Goal: Transaction & Acquisition: Purchase product/service

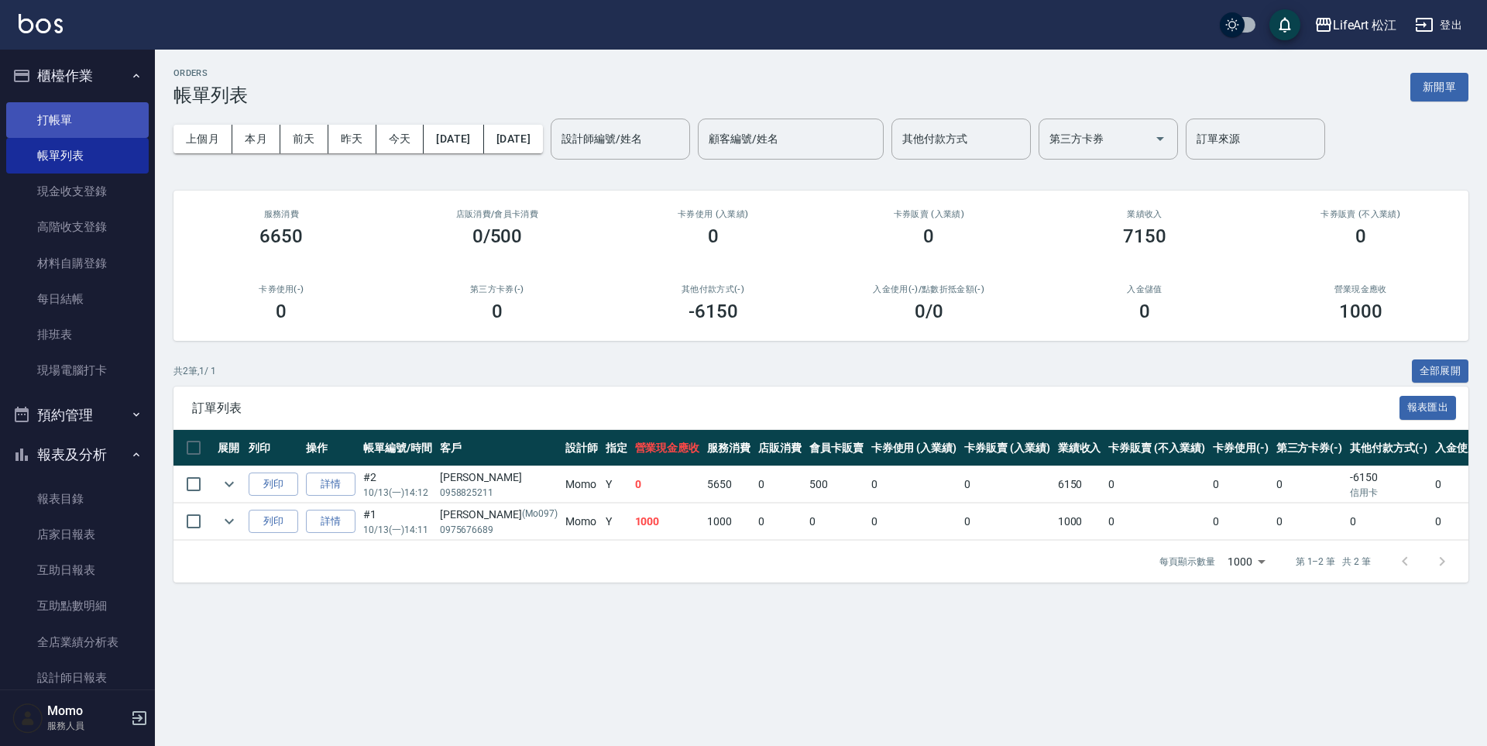
click at [51, 112] on link "打帳單" at bounding box center [77, 120] width 143 height 36
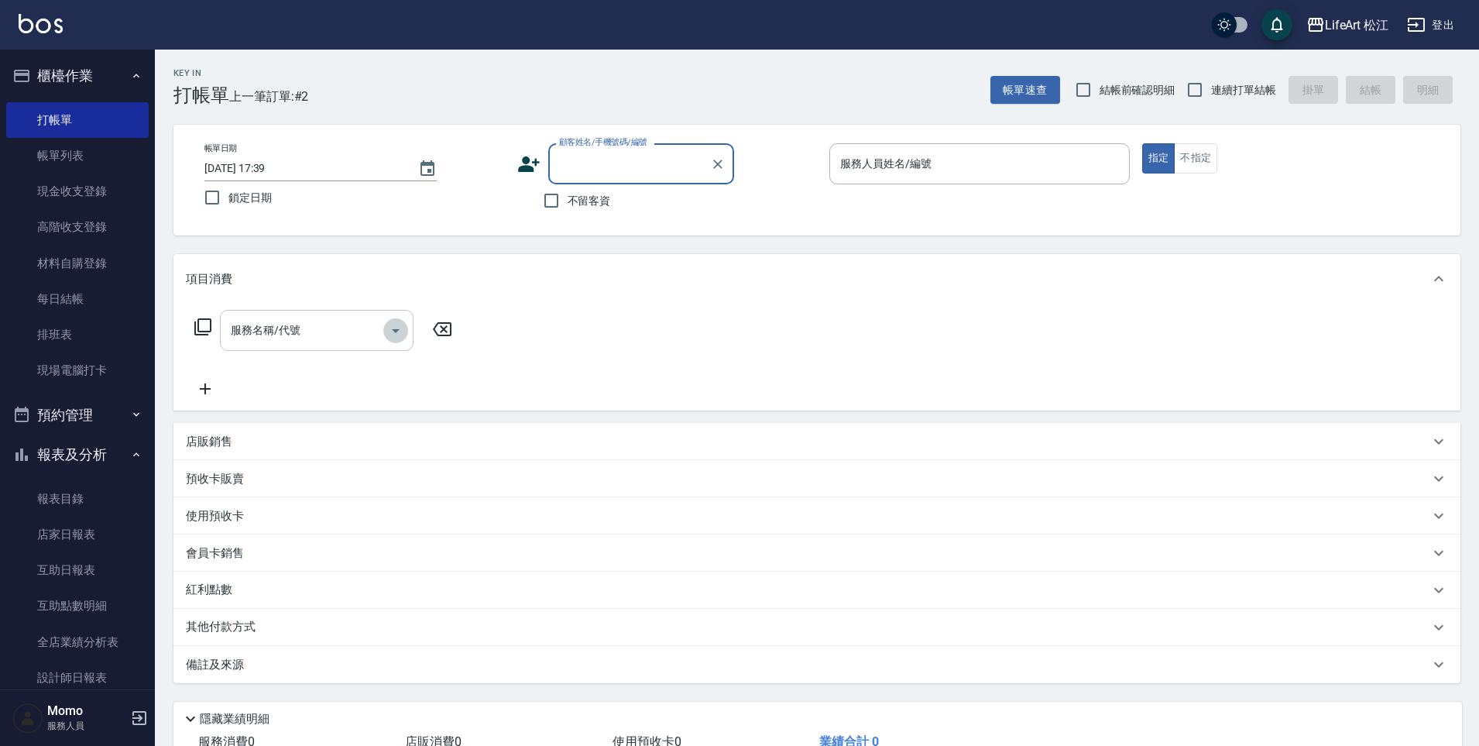
click at [397, 342] on button "Open" at bounding box center [395, 330] width 25 height 25
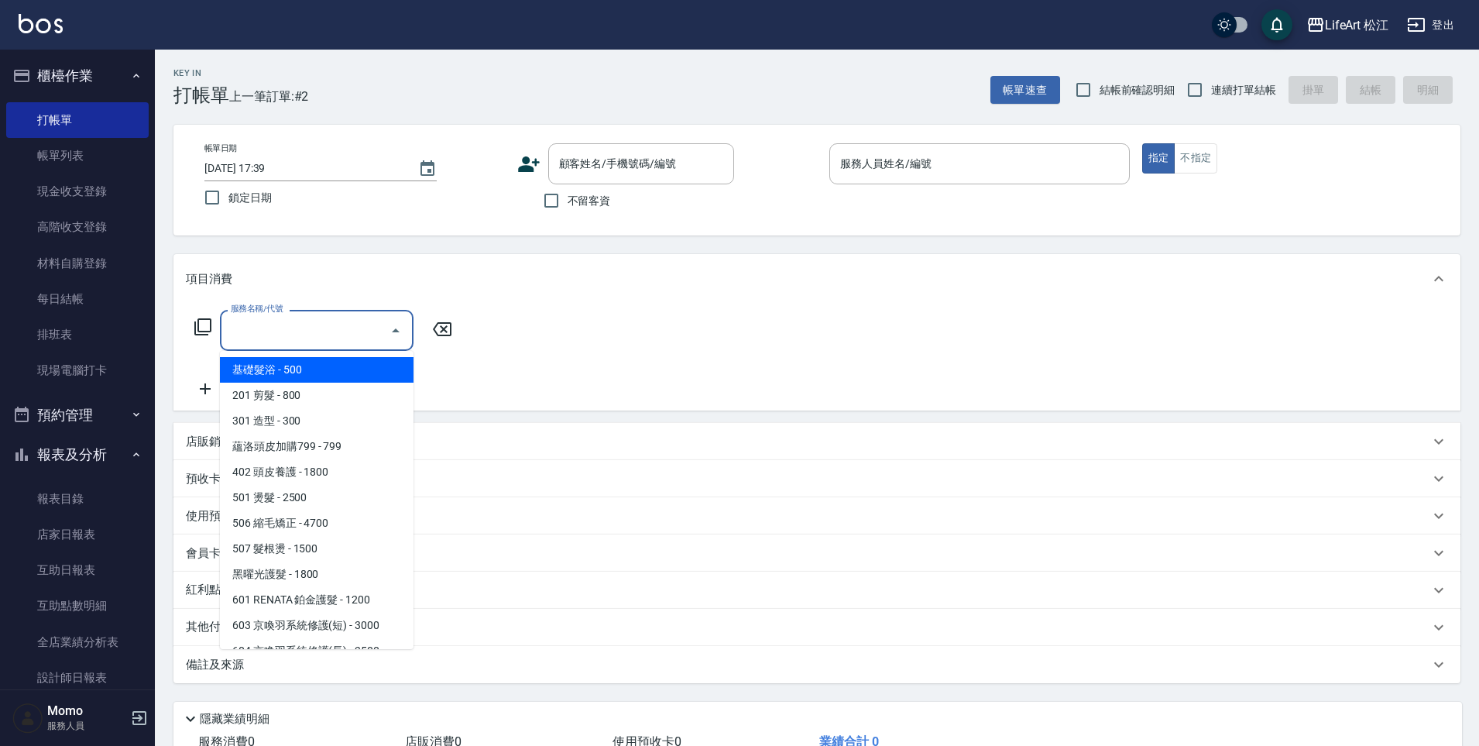
click at [397, 342] on button "Close" at bounding box center [395, 330] width 25 height 25
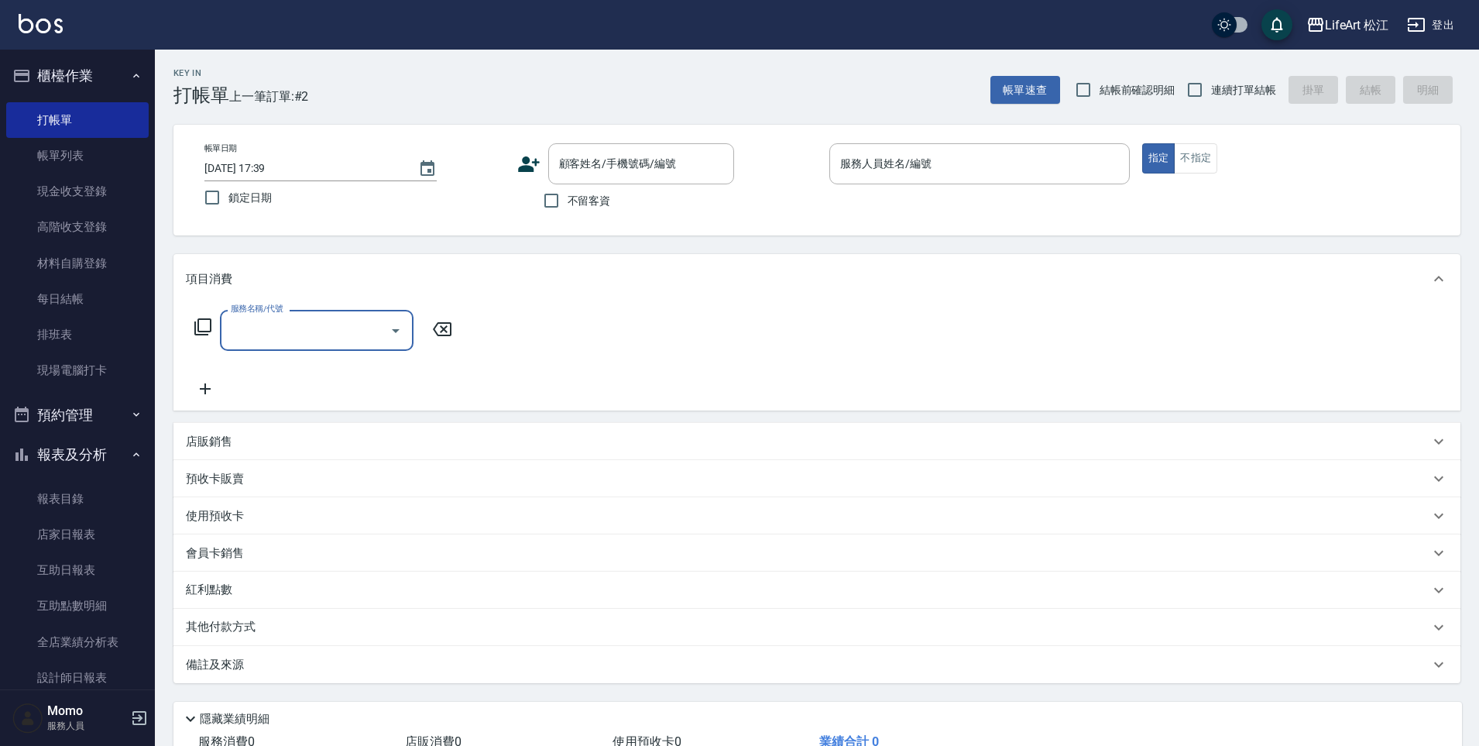
click at [218, 430] on div "店販銷售" at bounding box center [817, 441] width 1287 height 37
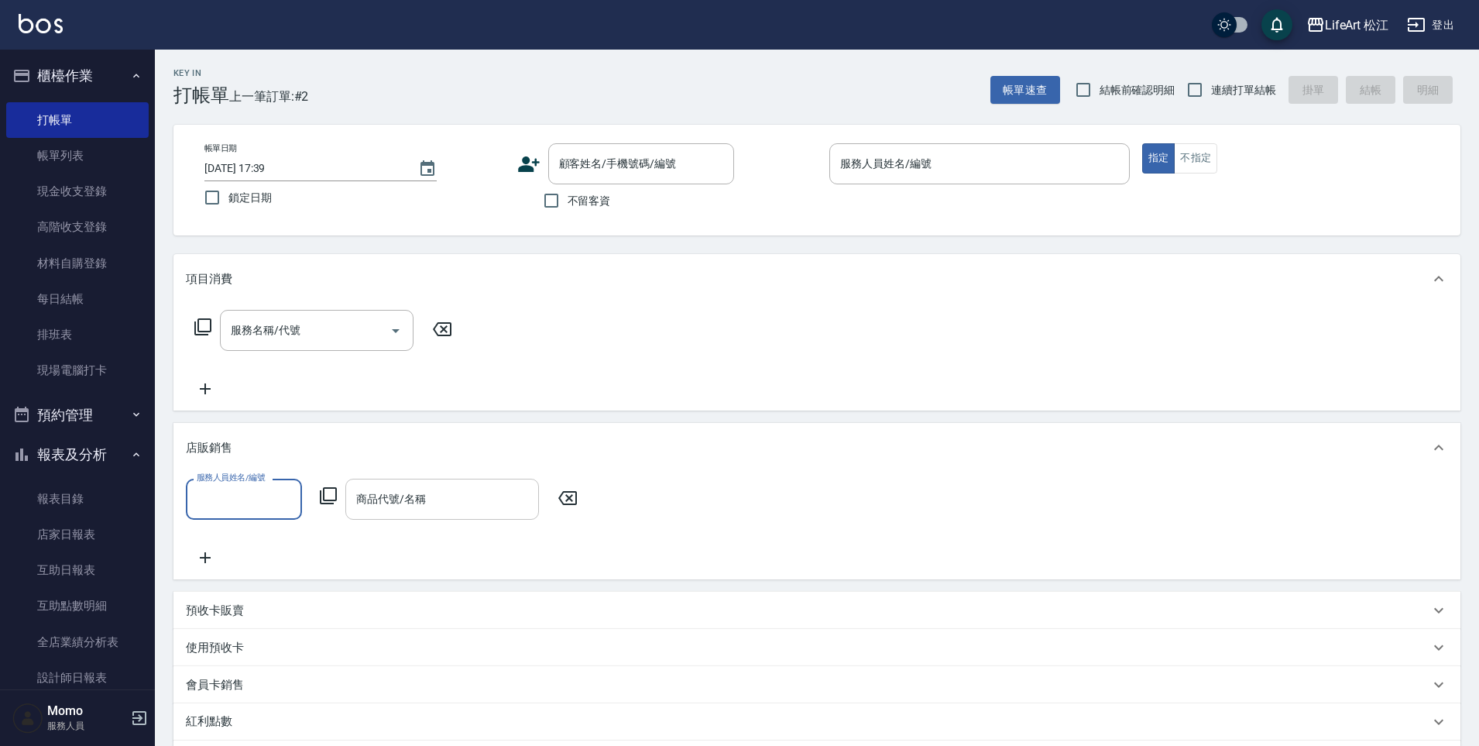
click at [424, 502] on input "商品代號/名稱" at bounding box center [442, 499] width 180 height 27
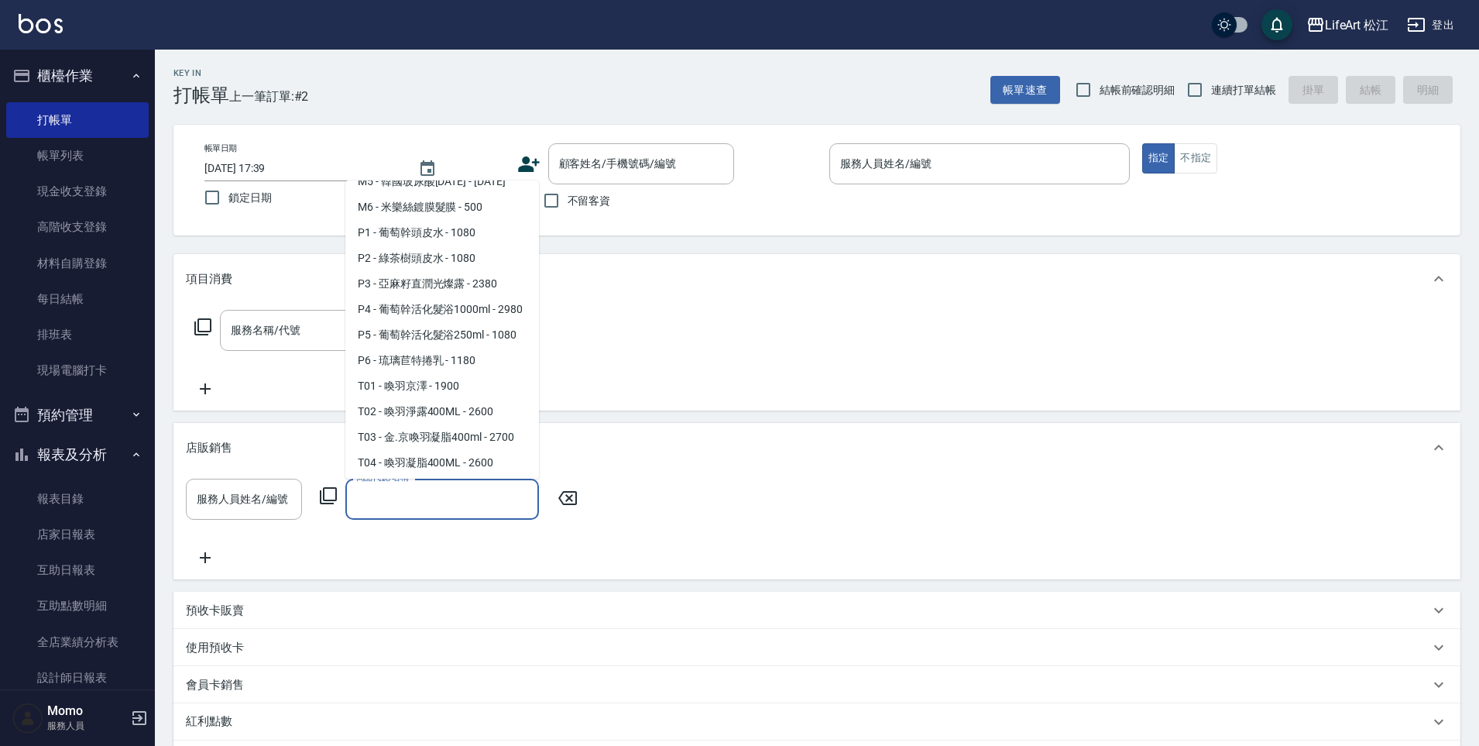
scroll to position [1012, 0]
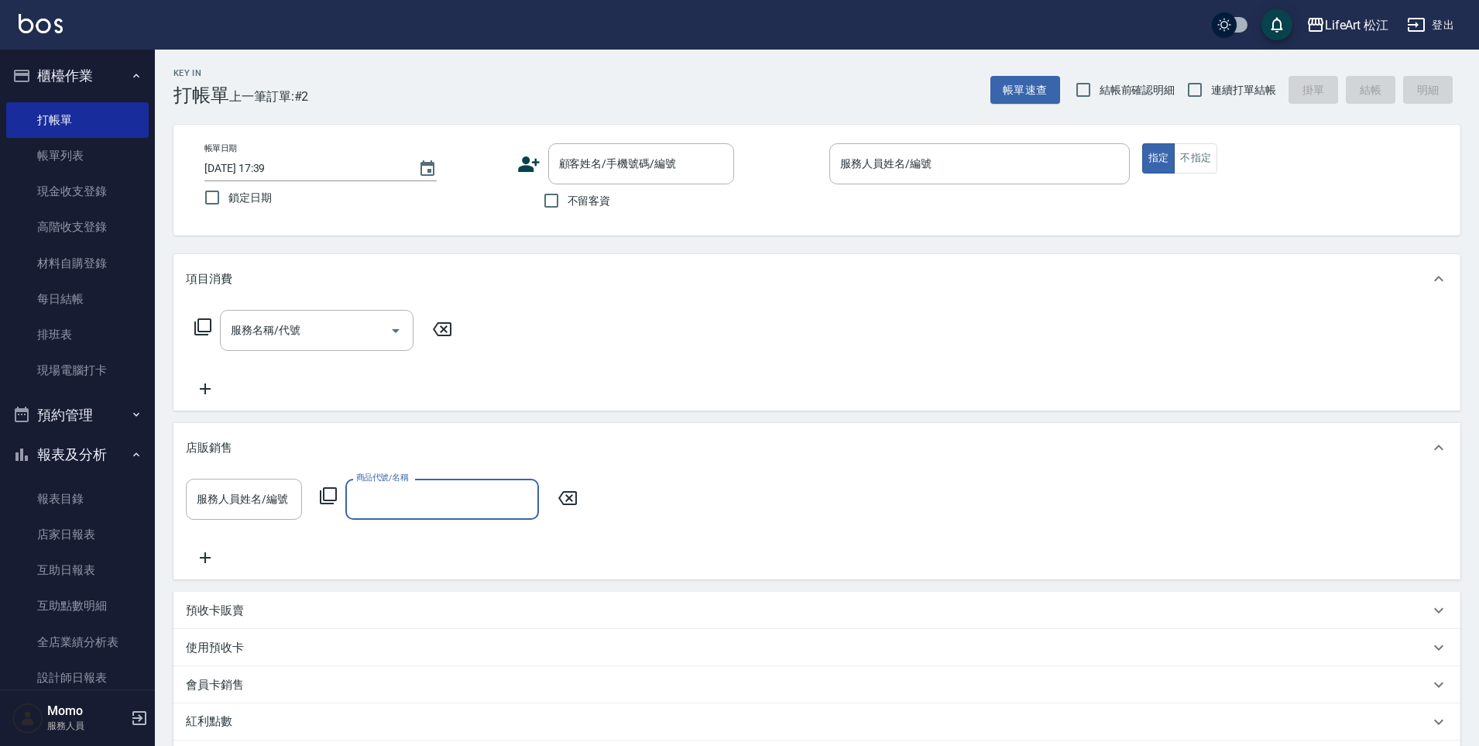
click at [462, 492] on input "商品代號/名稱" at bounding box center [442, 499] width 180 height 27
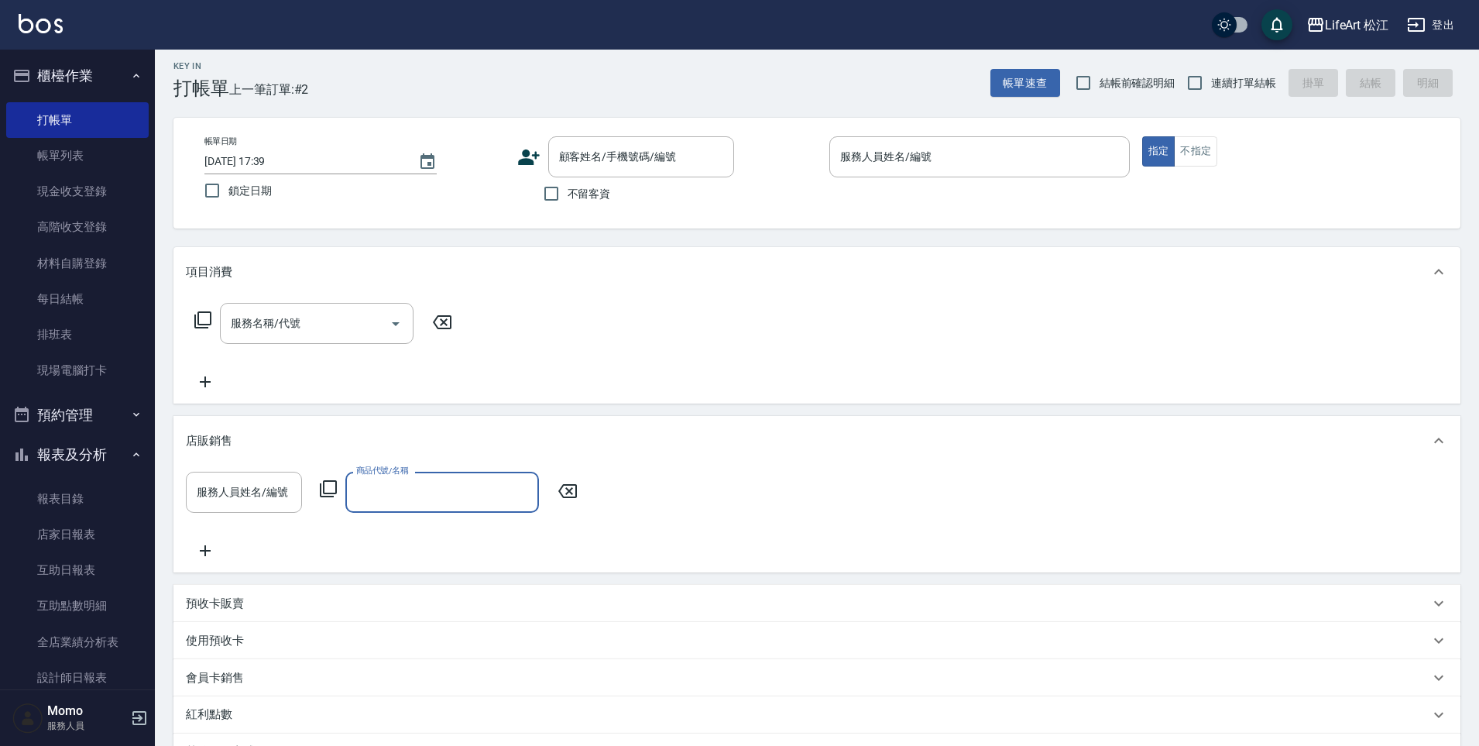
scroll to position [19, 0]
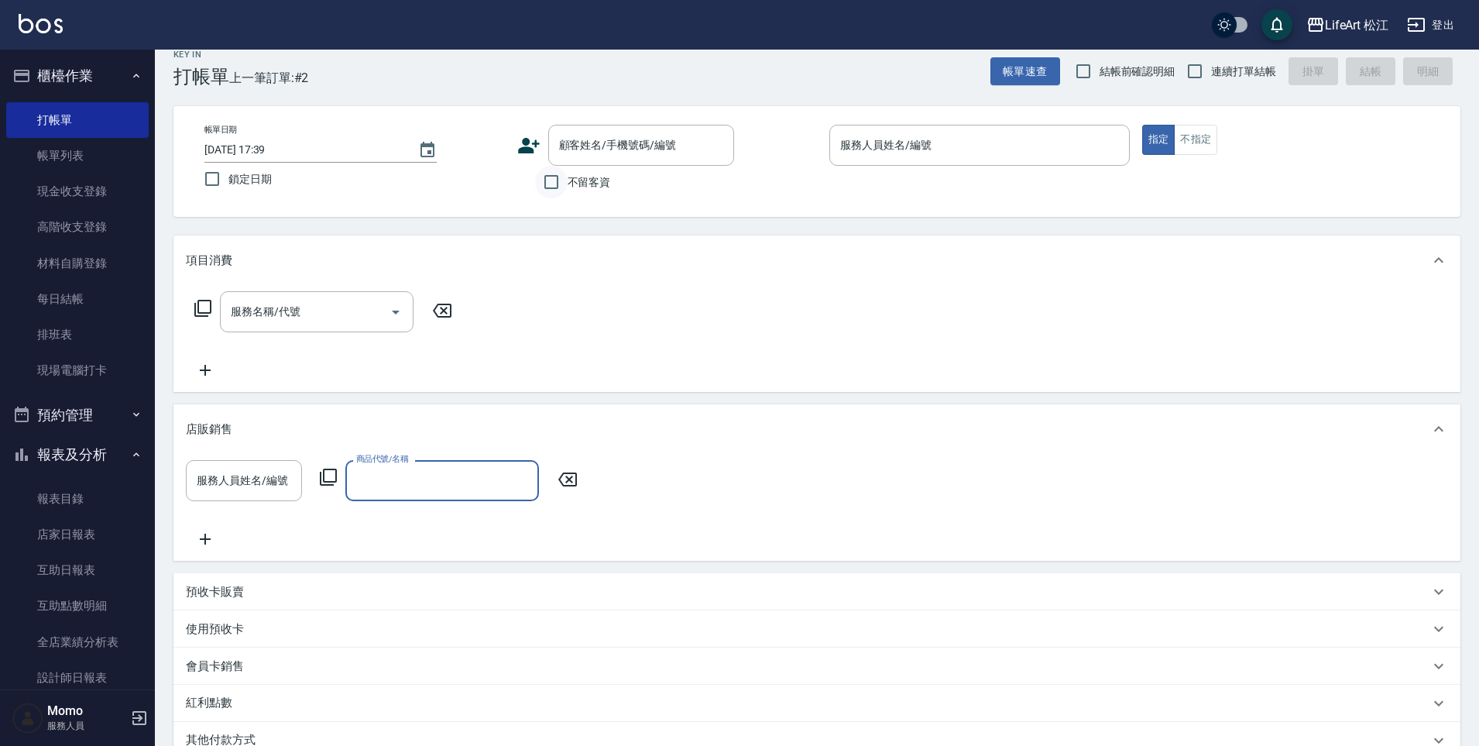
click at [558, 178] on input "不留客資" at bounding box center [551, 182] width 33 height 33
checkbox input "true"
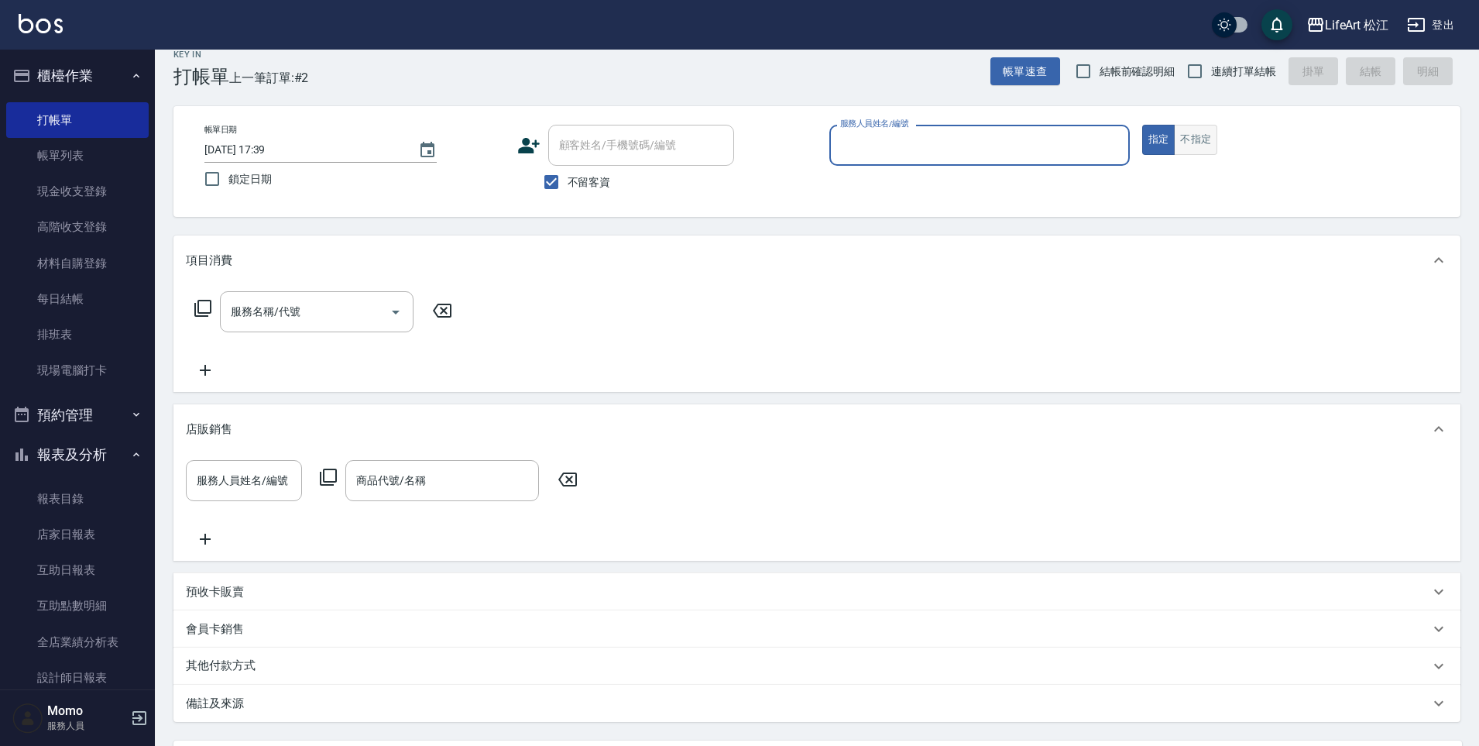
click at [1194, 153] on button "不指定" at bounding box center [1195, 140] width 43 height 30
click at [1019, 154] on input "服務人員姓名/編號" at bounding box center [980, 145] width 287 height 27
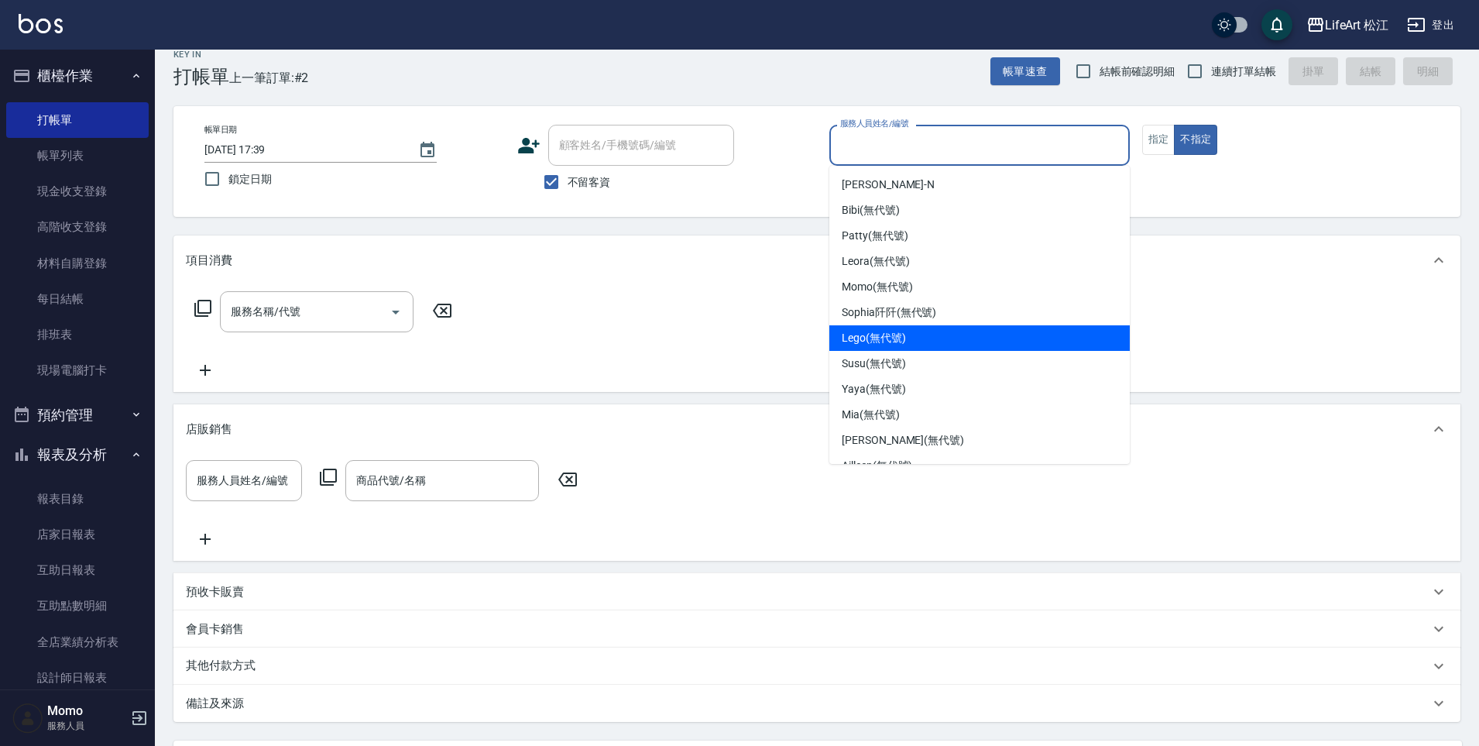
click at [936, 338] on div "Lego (無代號)" at bounding box center [980, 338] width 301 height 26
type input "Lego(無代號)"
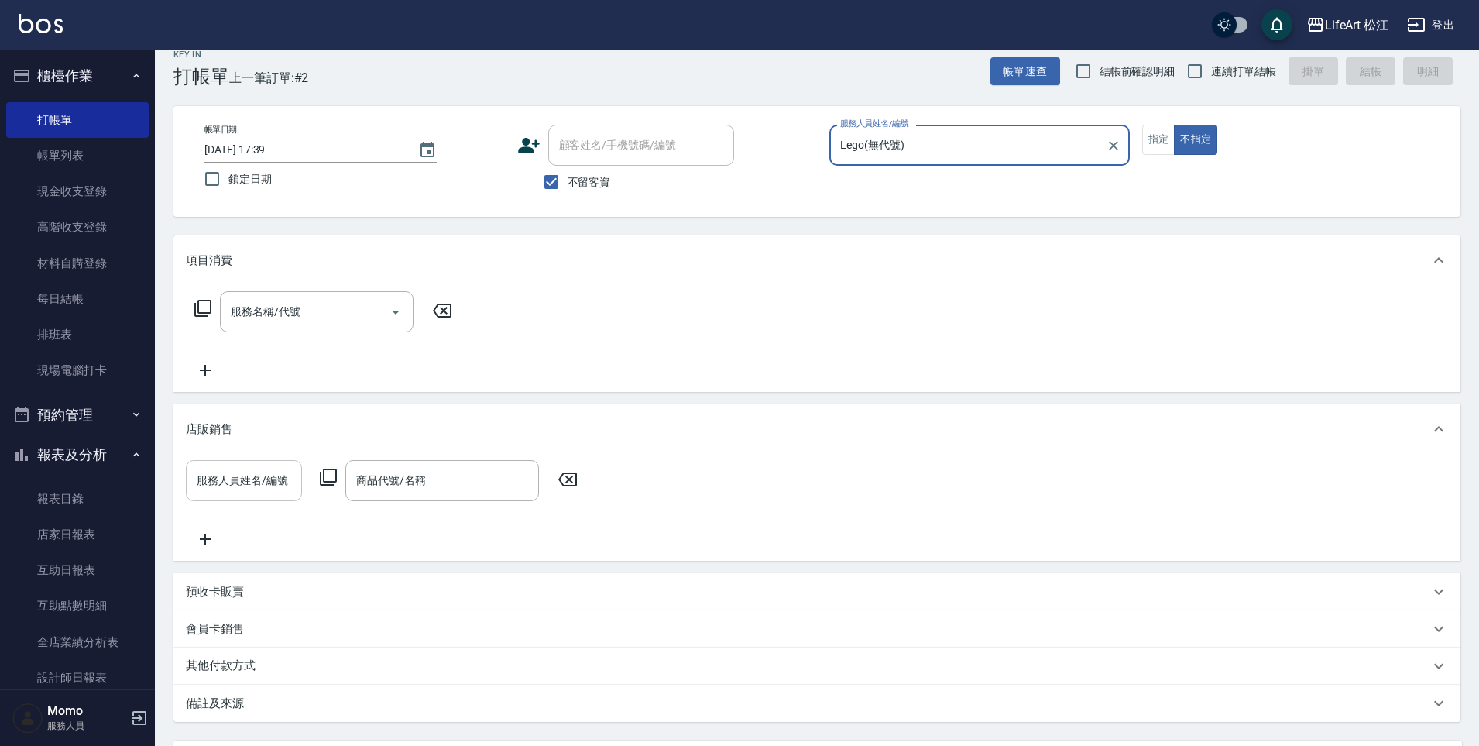
click at [213, 478] on input "服務人員姓名/編號" at bounding box center [244, 480] width 102 height 27
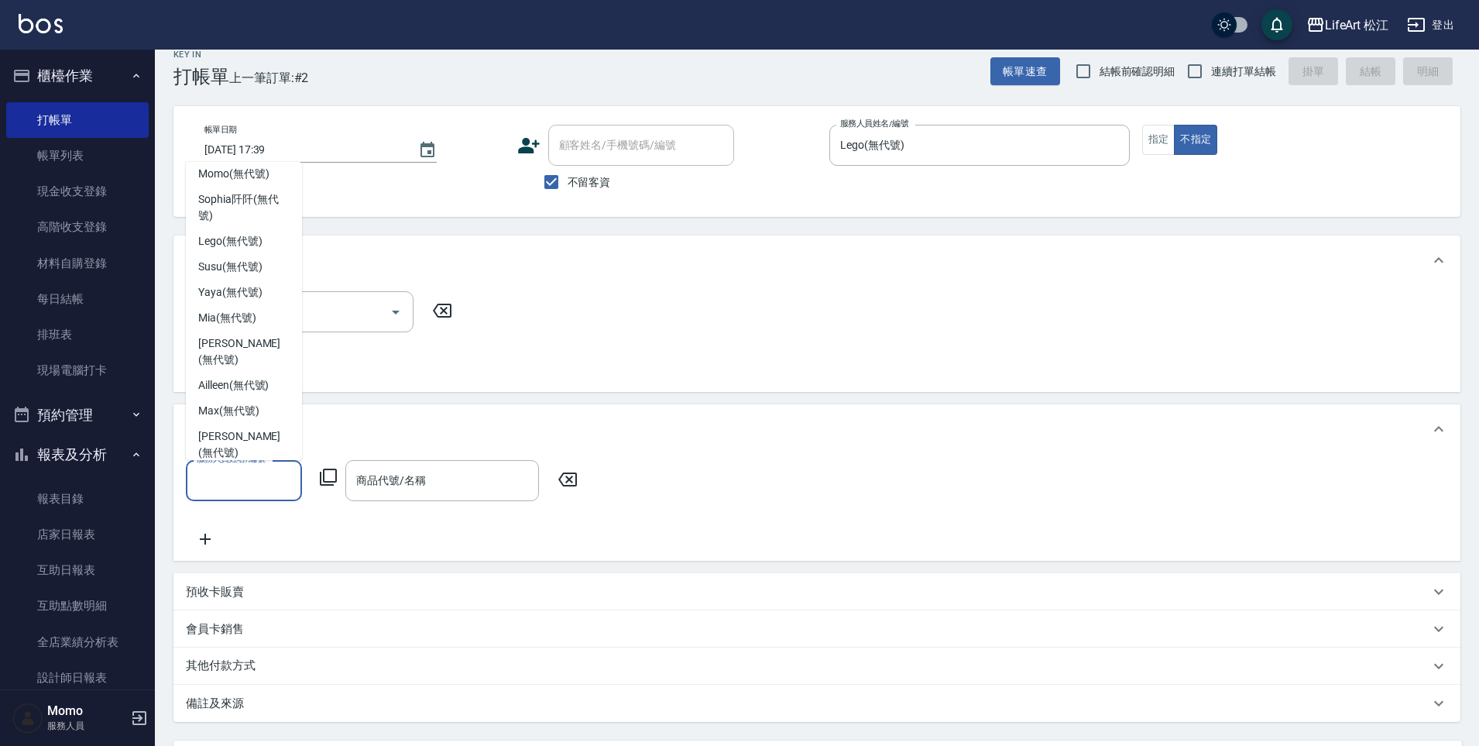
scroll to position [139, 0]
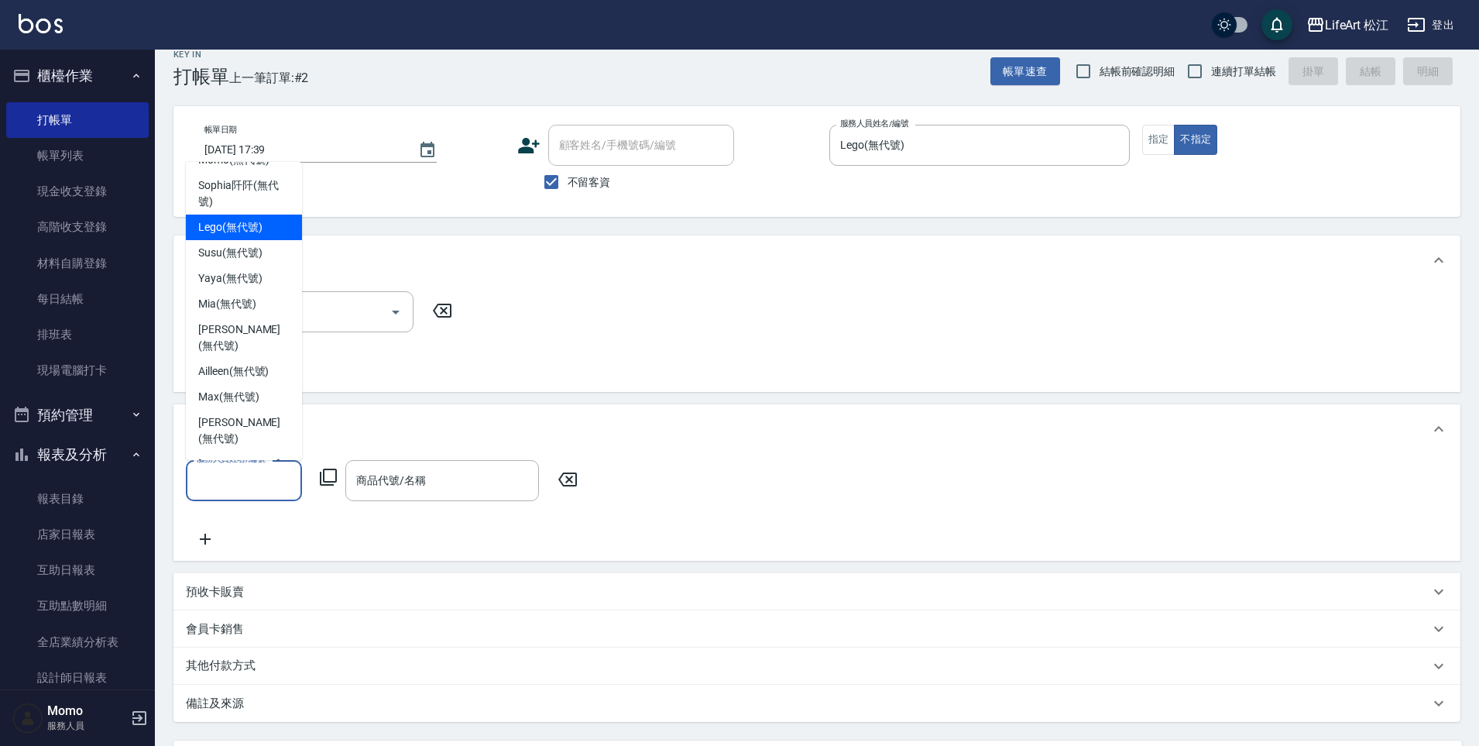
click at [277, 215] on div "Lego (無代號)" at bounding box center [244, 228] width 116 height 26
type input "Lego(無代號)"
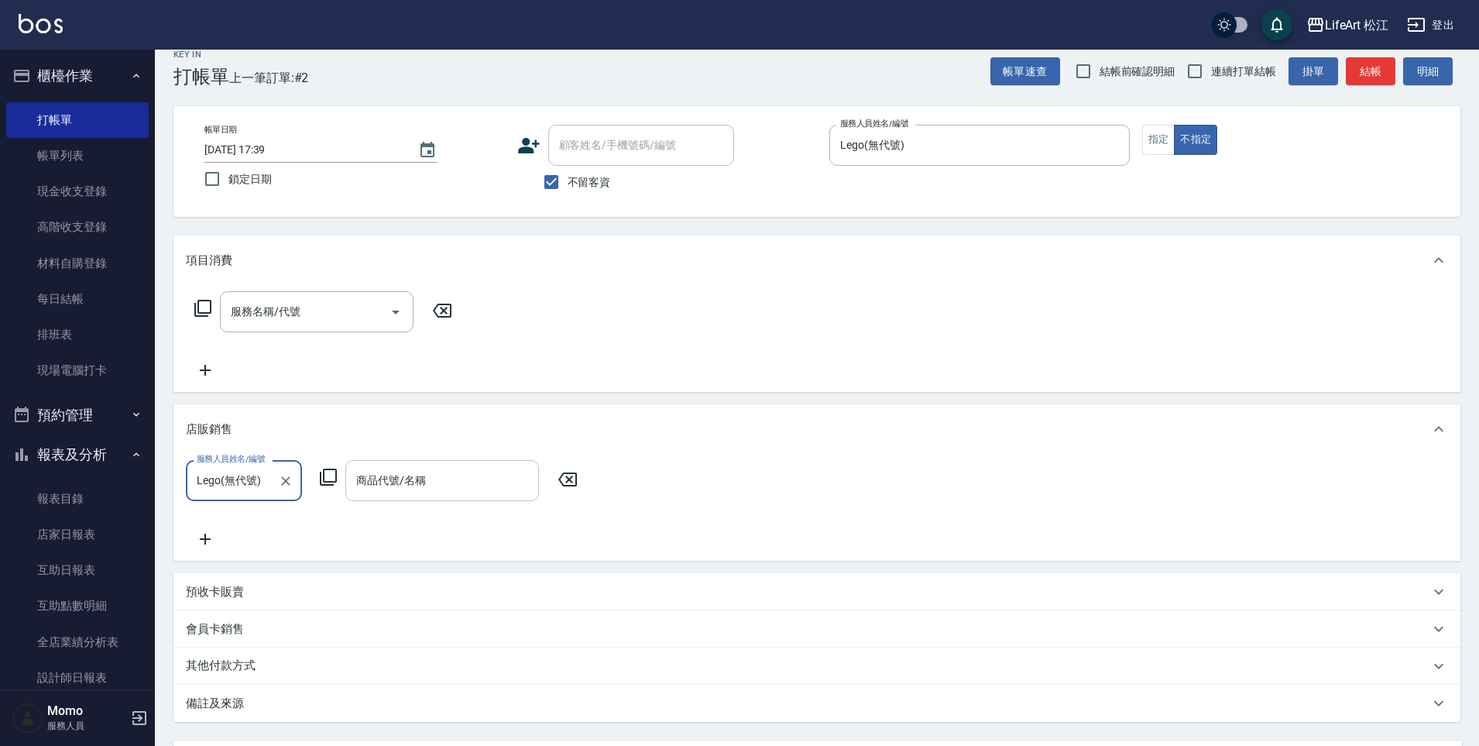
click at [460, 499] on div "商品代號/名稱" at bounding box center [442, 480] width 194 height 41
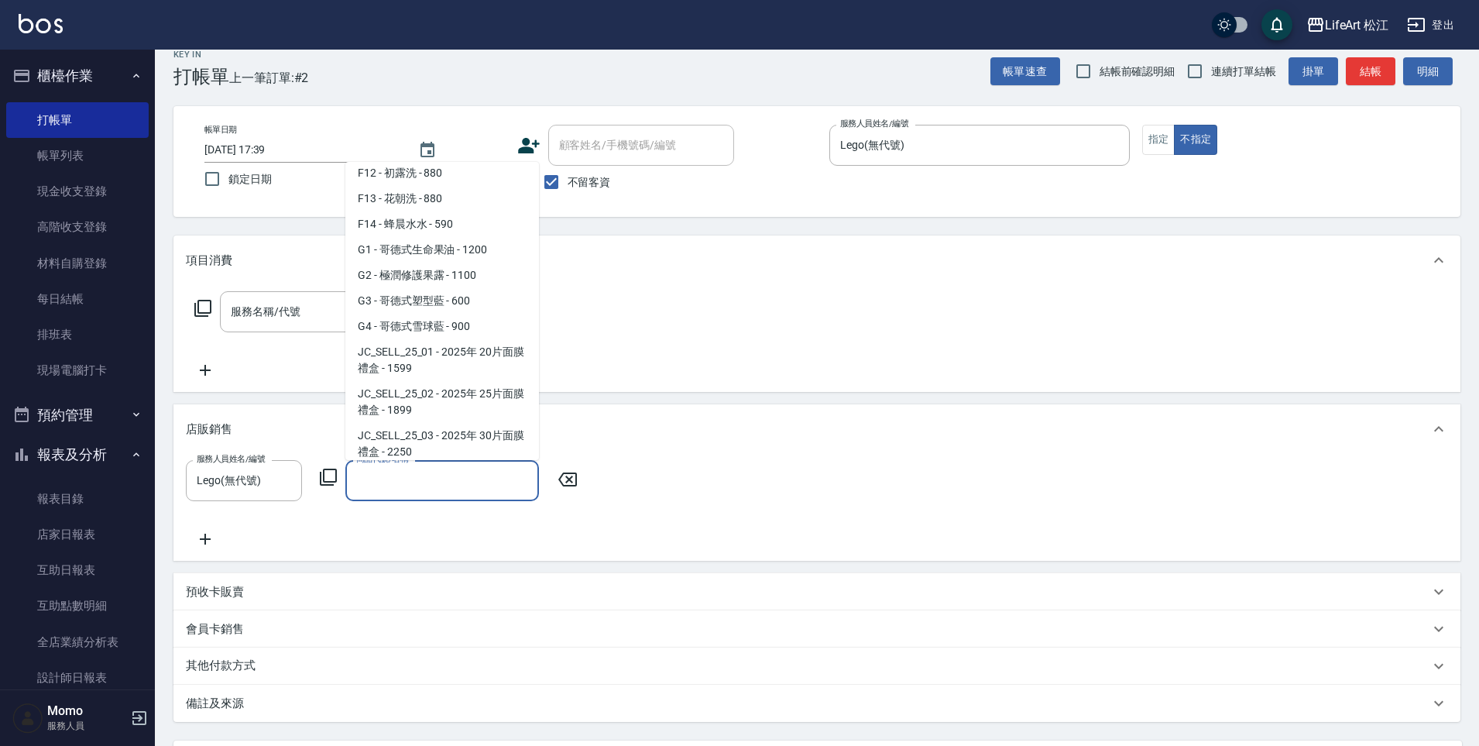
scroll to position [328, 0]
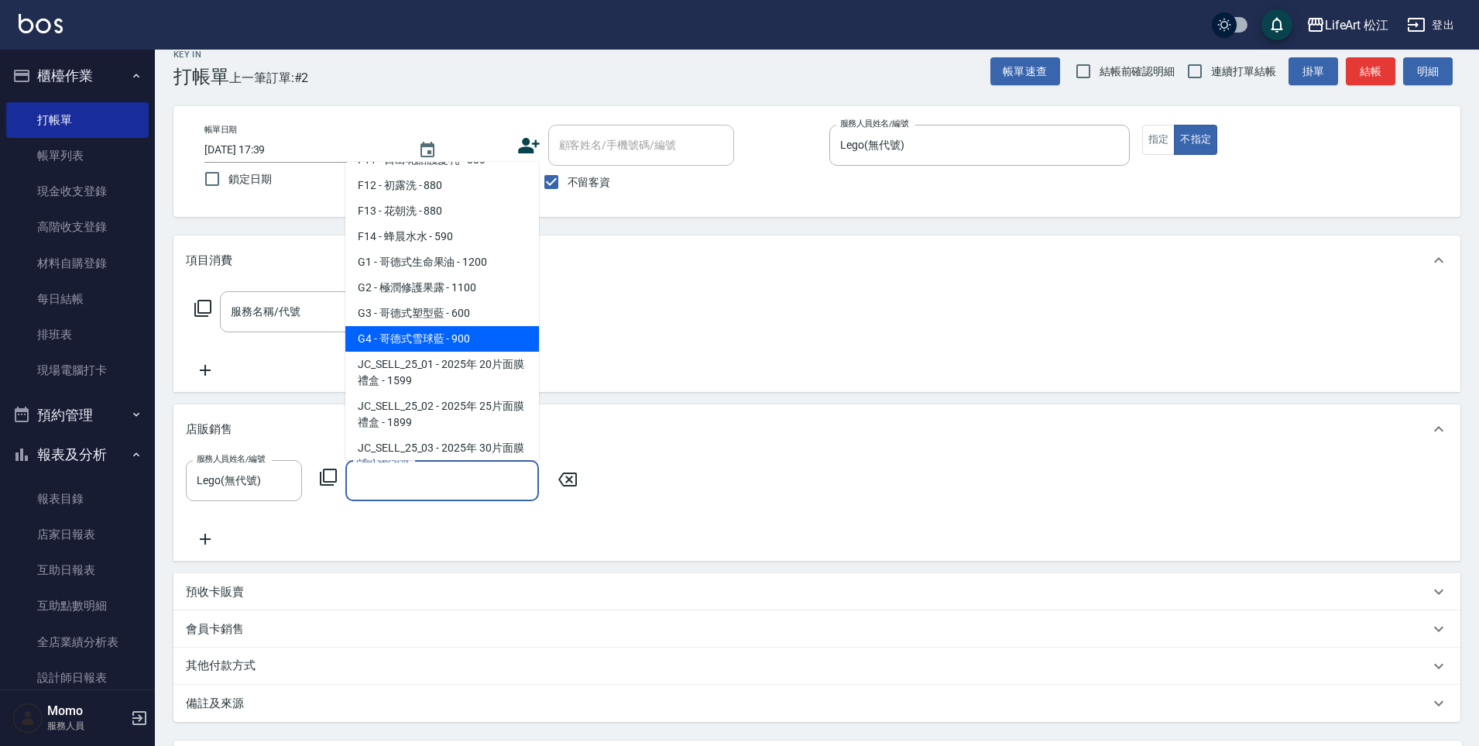
click at [478, 341] on span "G4 - 哥德式雪球藍 - 900" at bounding box center [442, 339] width 194 height 26
type input "哥德式雪球藍"
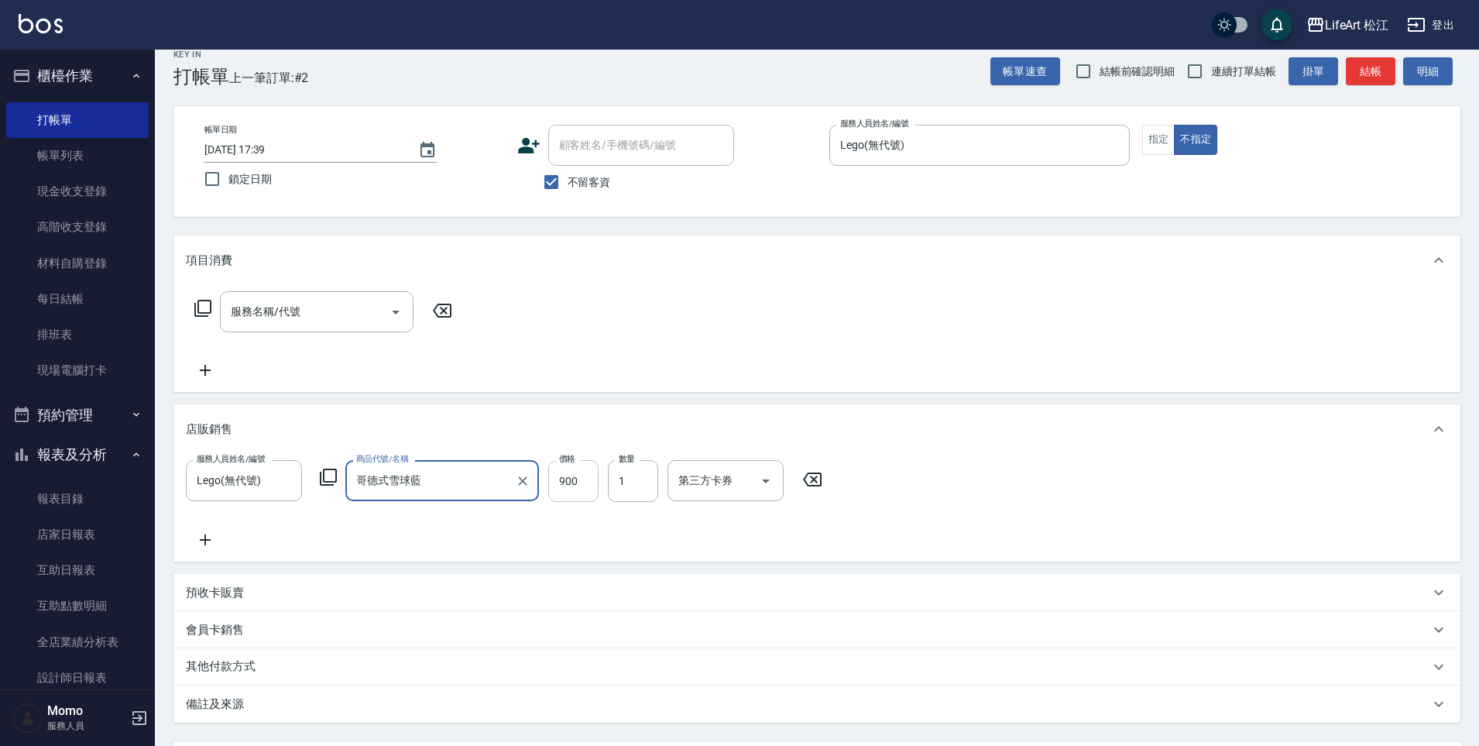
click at [576, 489] on input "900" at bounding box center [573, 481] width 50 height 42
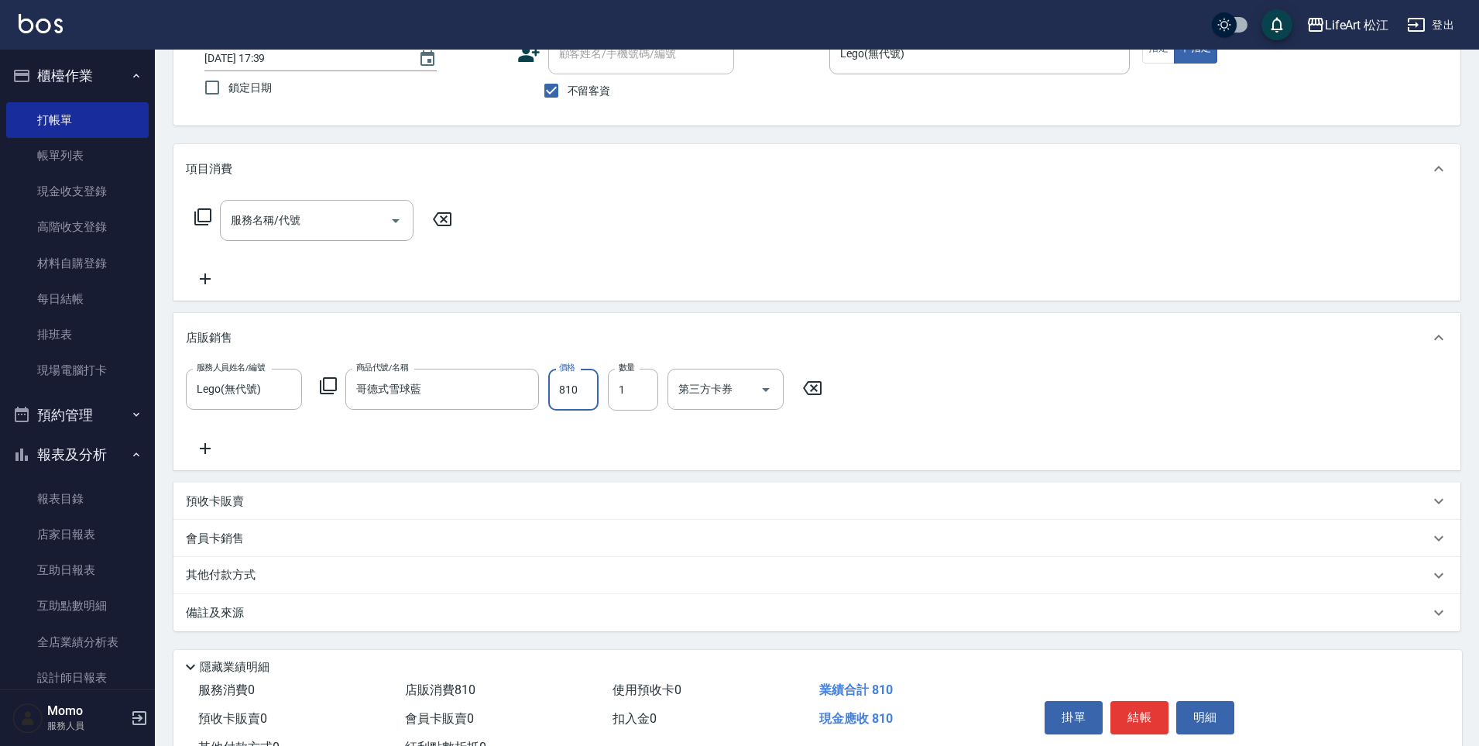
scroll to position [170, 0]
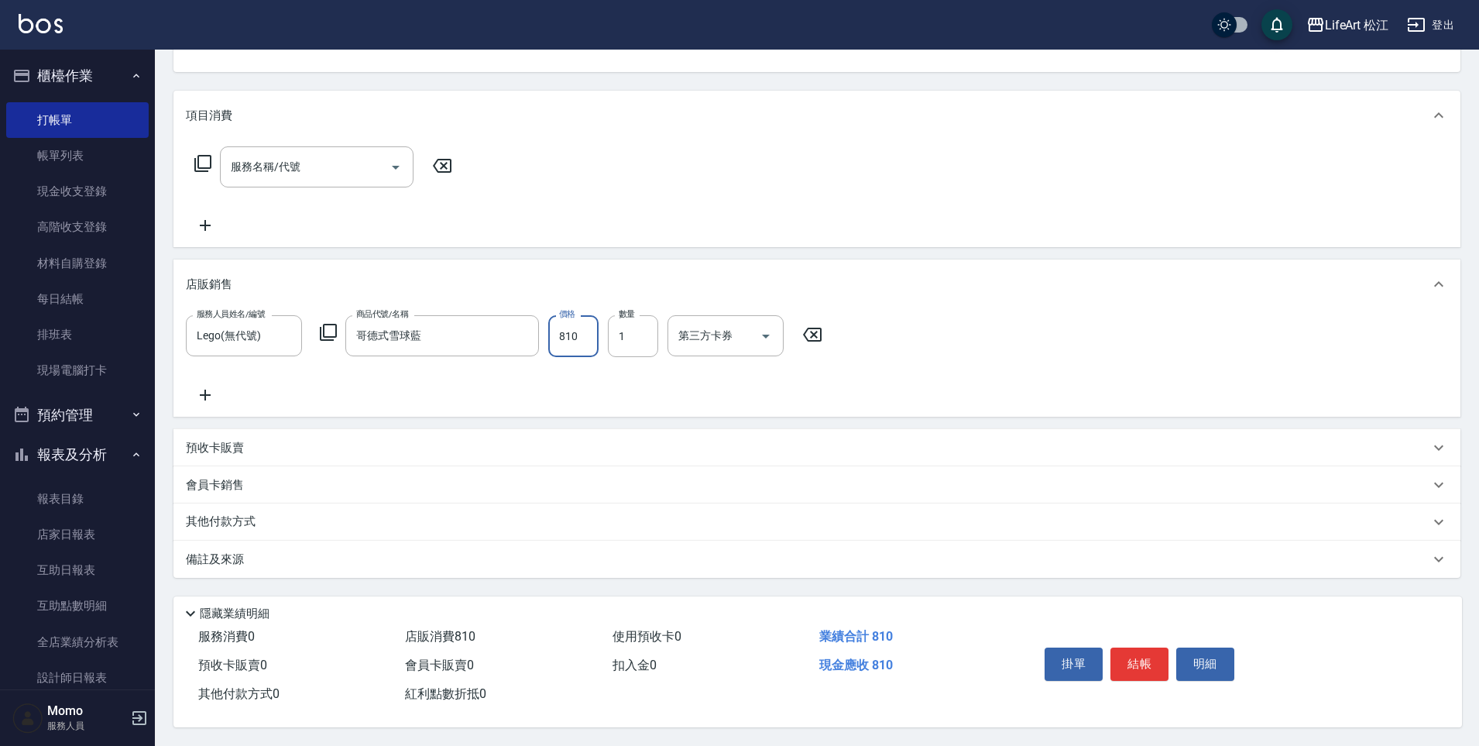
type input "810"
click at [195, 552] on p "備註及來源" at bounding box center [215, 560] width 58 height 16
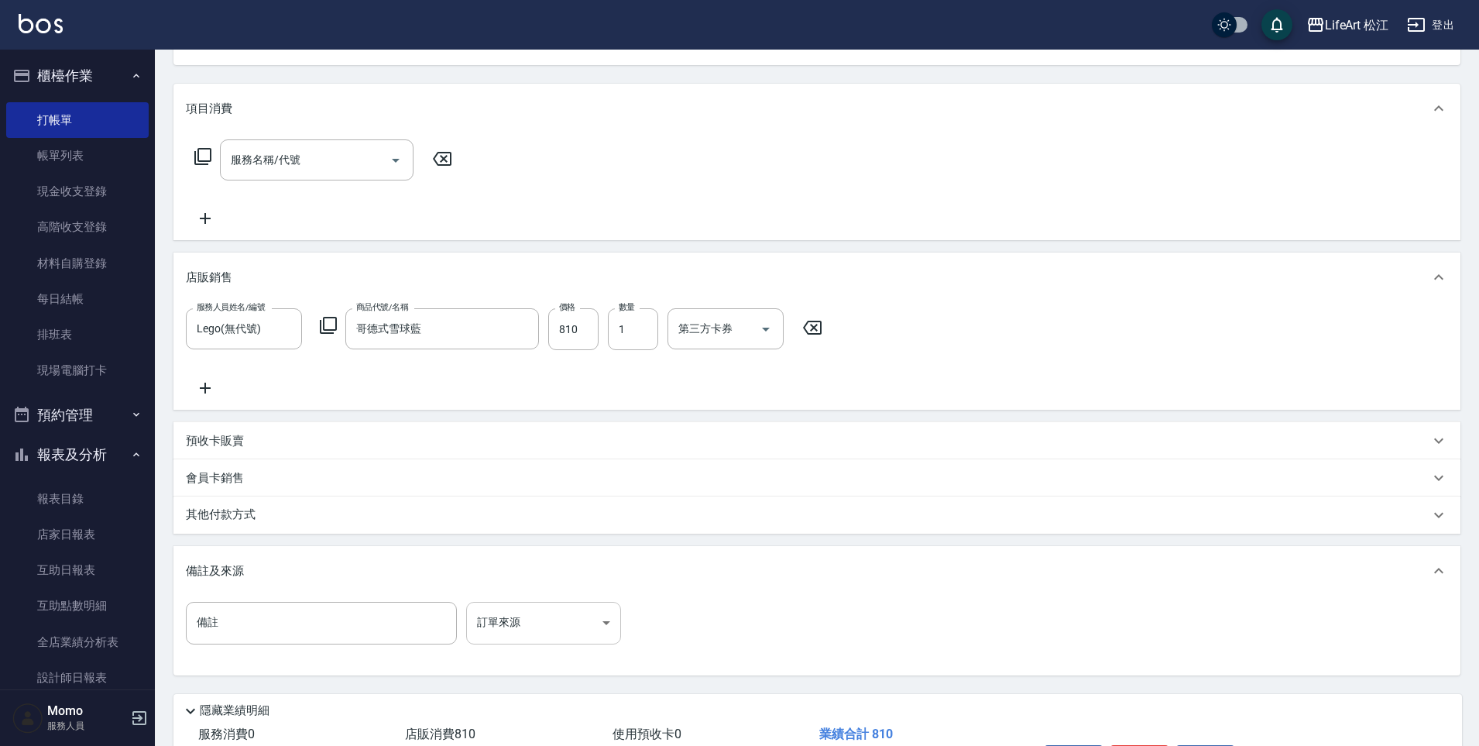
click at [552, 621] on body "LifeArt 松江 登出 櫃檯作業 打帳單 帳單列表 現金收支登錄 高階收支登錄 材料自購登錄 每日結帳 排班表 現場電腦打卡 預約管理 預約管理 單日預約…" at bounding box center [739, 337] width 1479 height 1014
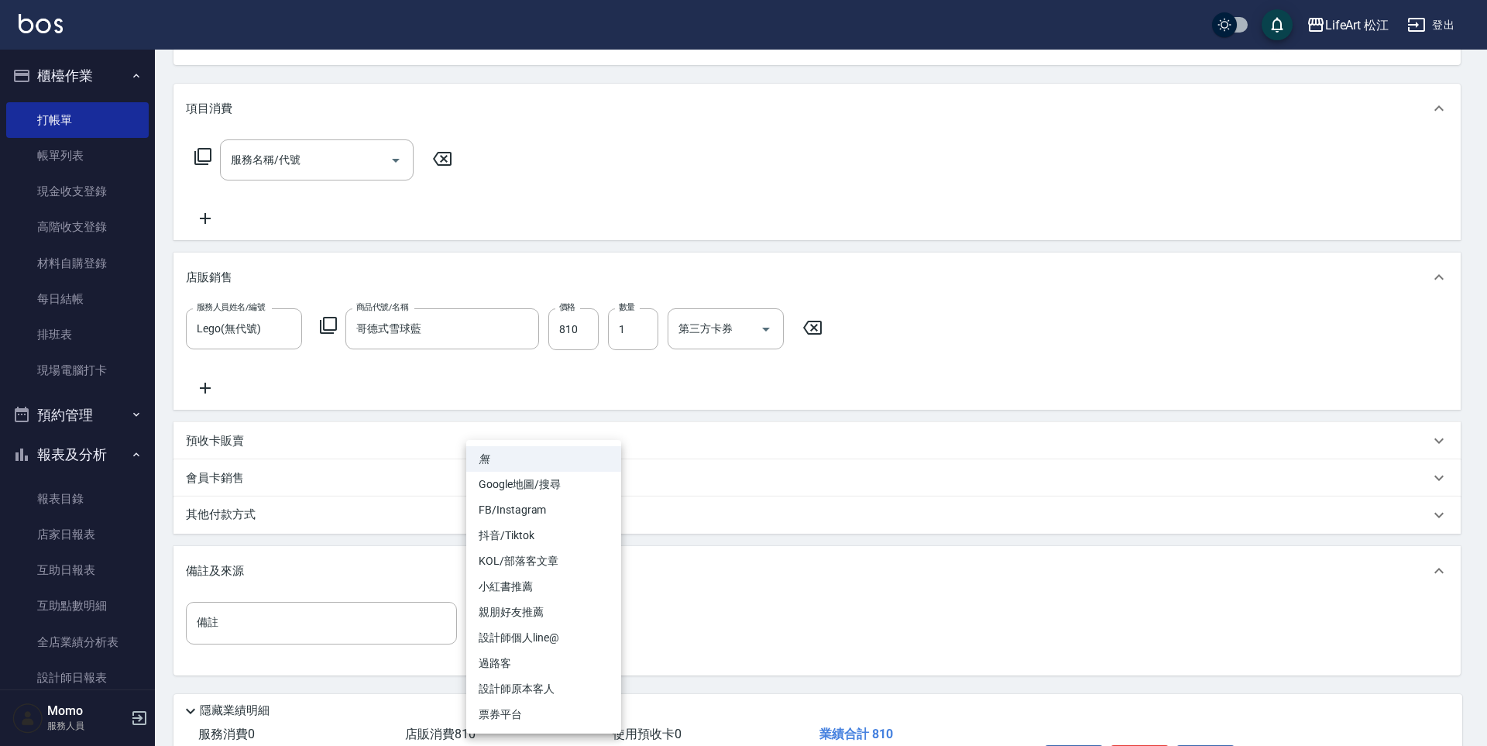
click at [548, 612] on li "親朋好友推薦" at bounding box center [543, 613] width 155 height 26
type input "親朋好友推薦"
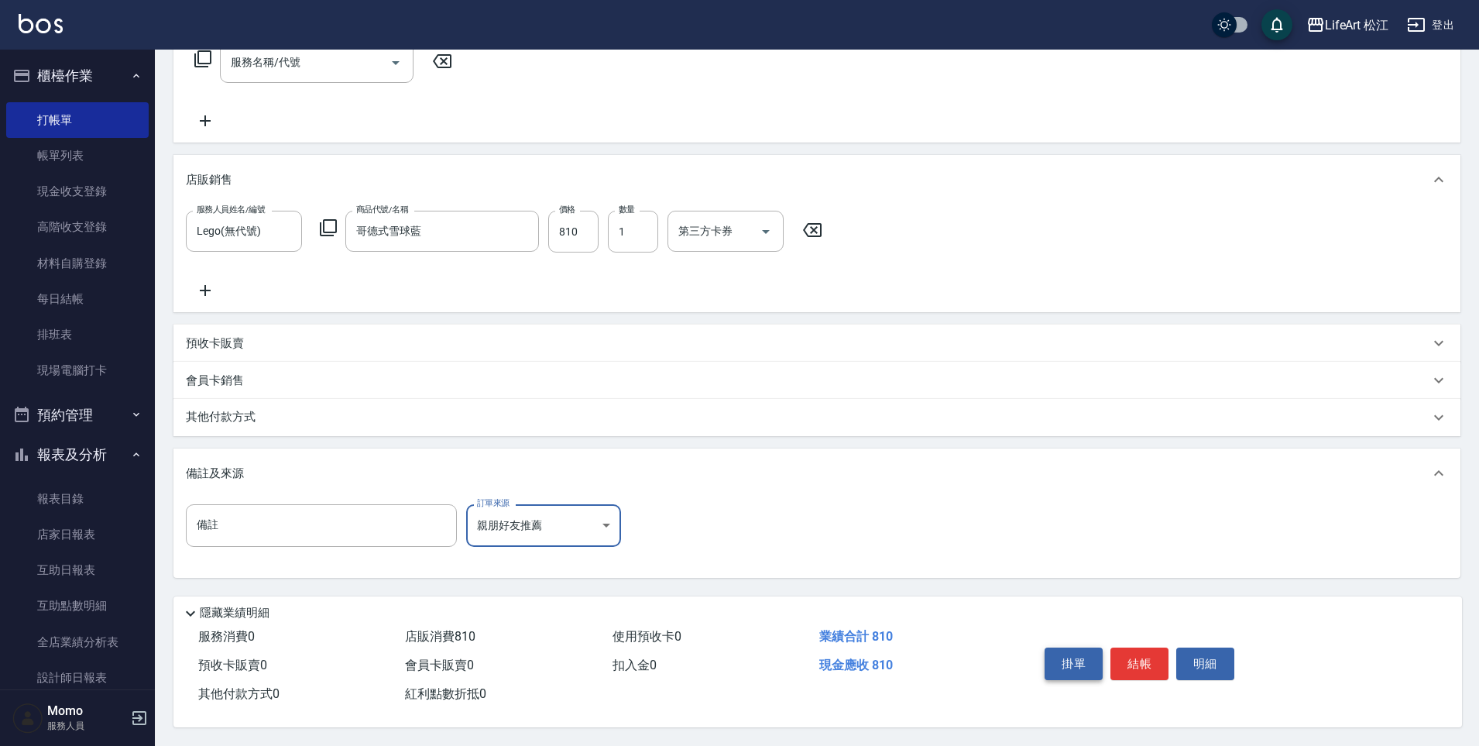
scroll to position [275, 0]
click at [1151, 652] on button "結帳" at bounding box center [1140, 664] width 58 height 33
